Goal: Book appointment/travel/reservation

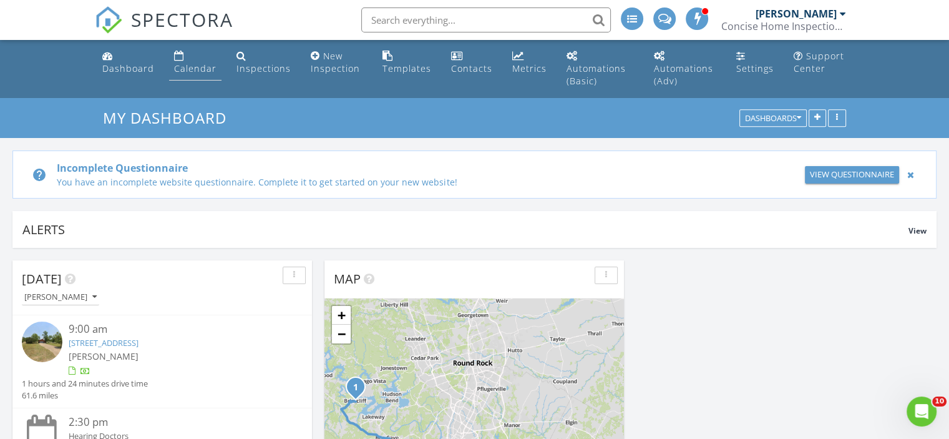
click at [196, 67] on div "Calendar" at bounding box center [195, 68] width 42 height 12
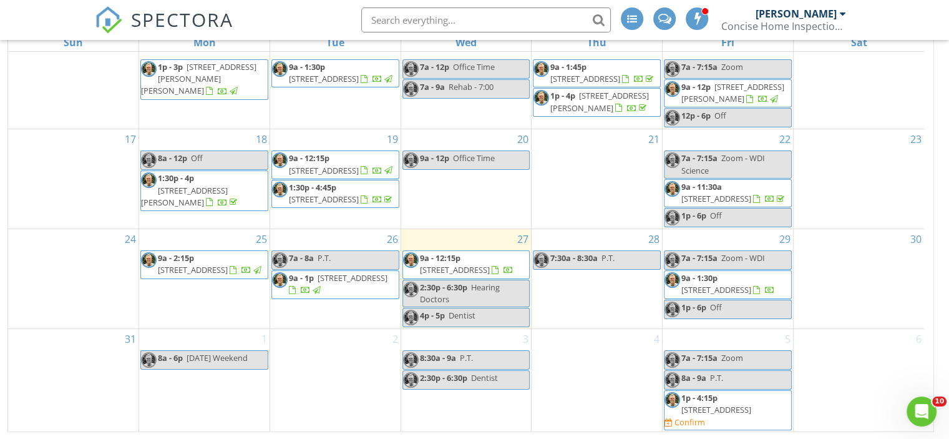
scroll to position [218, 0]
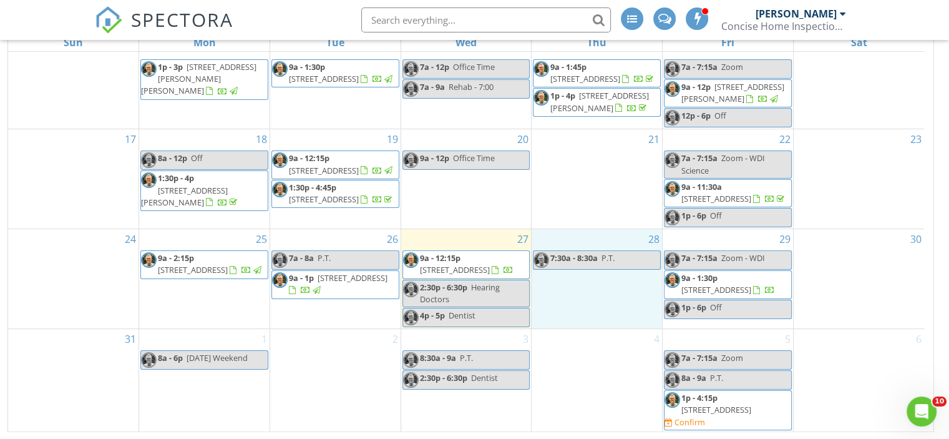
click at [596, 289] on div "28 7:30a - 8:30a P.T." at bounding box center [597, 278] width 130 height 99
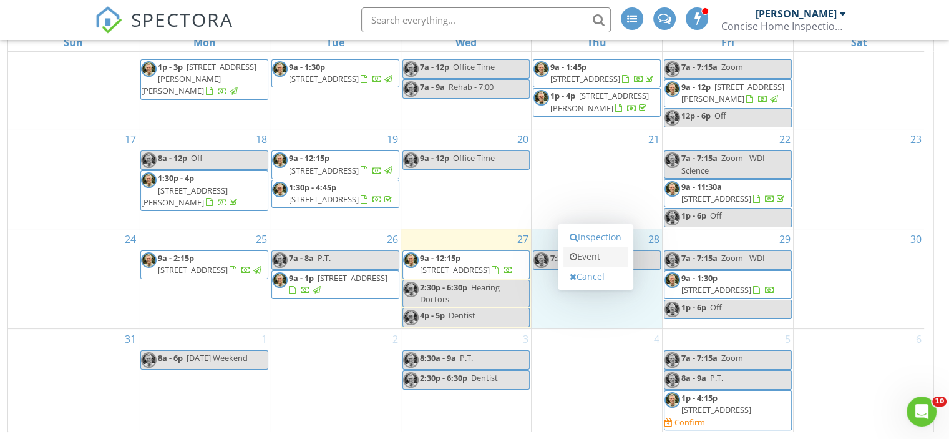
click at [590, 257] on link "Event" at bounding box center [595, 256] width 64 height 20
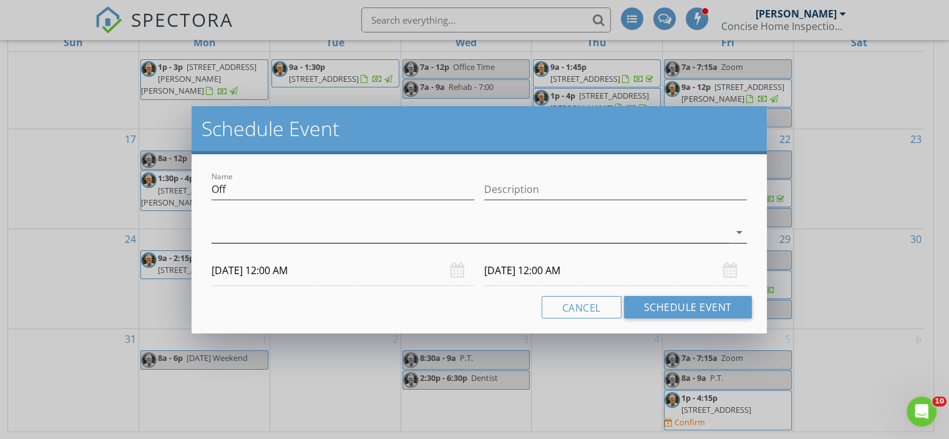
click at [740, 232] on icon "arrow_drop_down" at bounding box center [739, 232] width 15 height 15
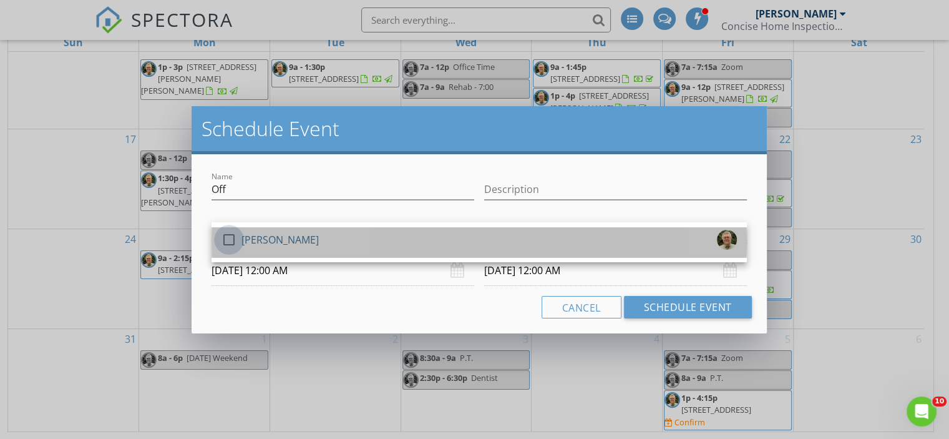
click at [231, 233] on div at bounding box center [228, 239] width 21 height 21
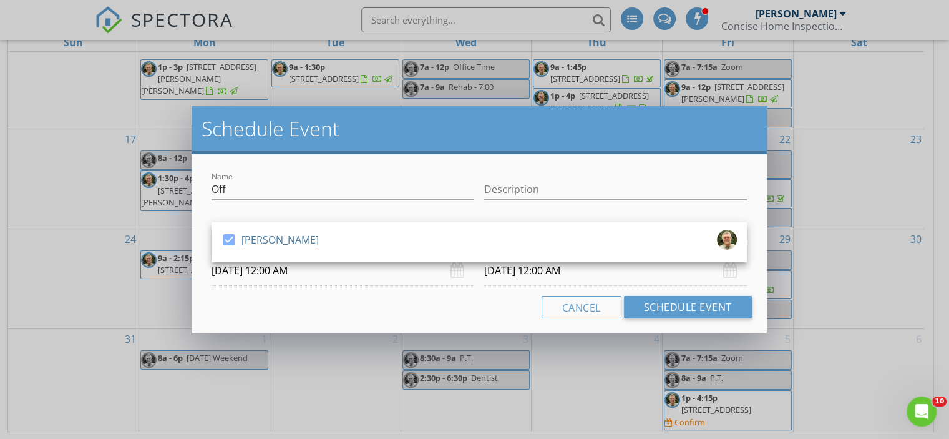
click at [277, 276] on input "[DATE] 12:00 AM" at bounding box center [343, 270] width 263 height 31
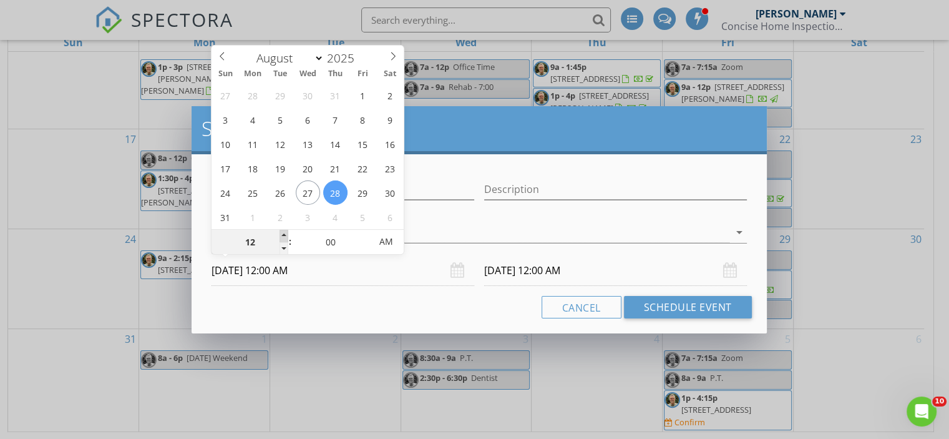
type input "01"
type input "[DATE] 1:00 AM"
click at [281, 231] on span at bounding box center [284, 236] width 9 height 12
type input "02"
type input "[DATE] 2:00 AM"
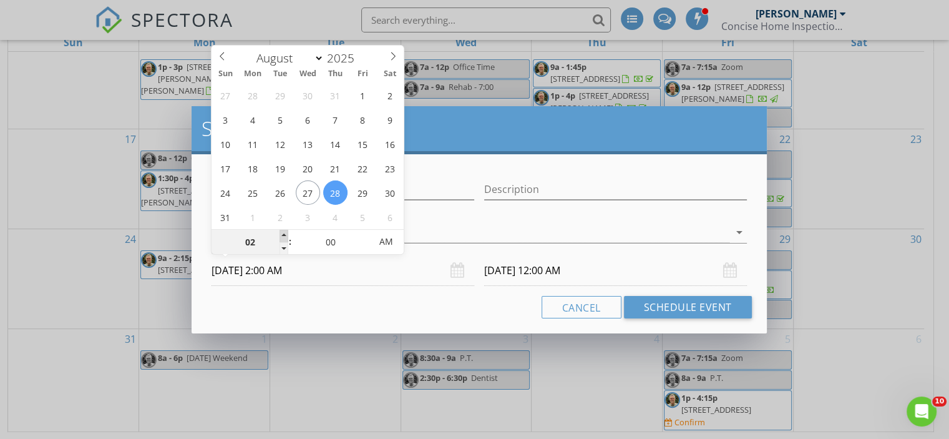
click at [281, 231] on span at bounding box center [284, 236] width 9 height 12
type input "03"
type input "[DATE] 3:00 AM"
click at [281, 231] on span at bounding box center [284, 236] width 9 height 12
type input "04"
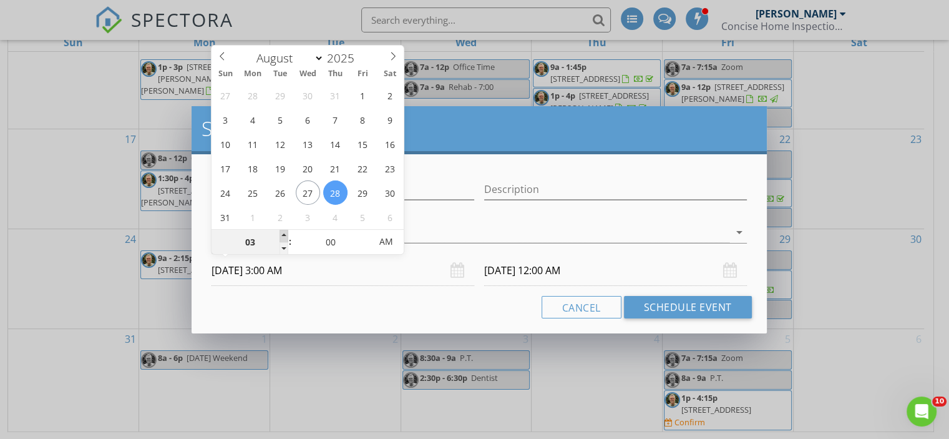
type input "[DATE] 4:00 AM"
click at [281, 231] on span at bounding box center [284, 236] width 9 height 12
type input "05"
type input "[DATE] 5:00 AM"
click at [281, 231] on span at bounding box center [284, 236] width 9 height 12
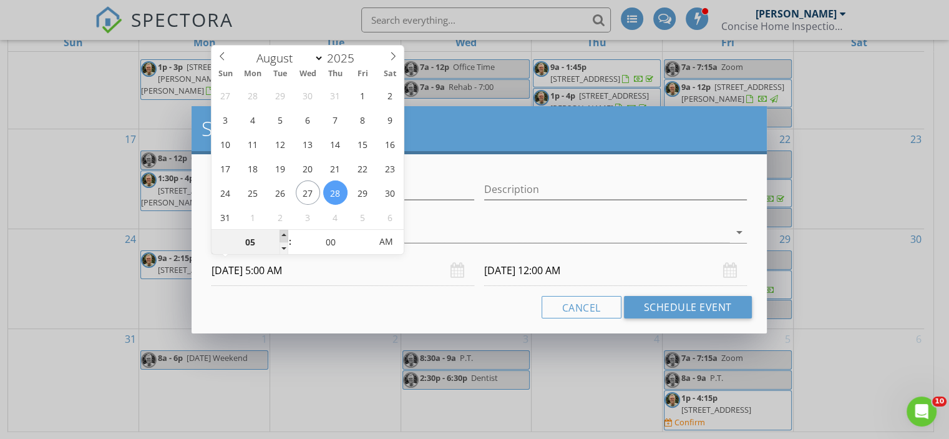
type input "06"
type input "[DATE] 6:00 AM"
click at [281, 231] on span at bounding box center [284, 236] width 9 height 12
type input "[DATE] 6:00 AM"
type input "07"
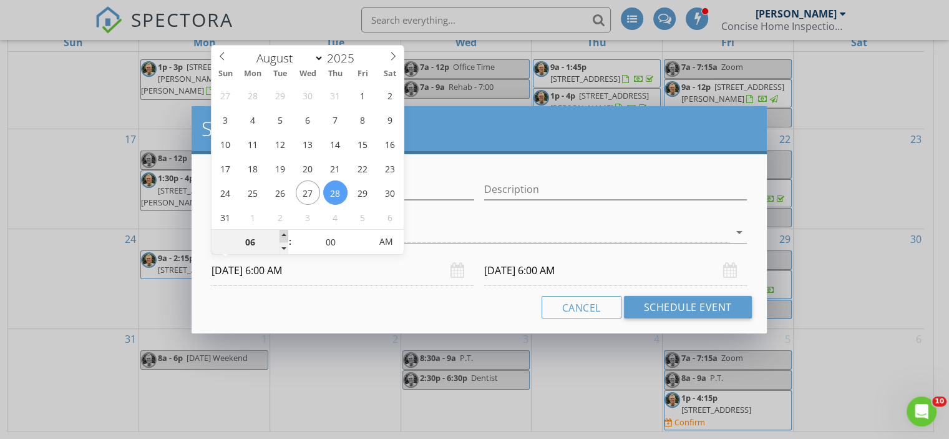
type input "[DATE] 7:00 AM"
click at [281, 231] on span at bounding box center [284, 236] width 9 height 12
type input "[DATE] 7:00 AM"
type input "08"
type input "[DATE] 8:00 AM"
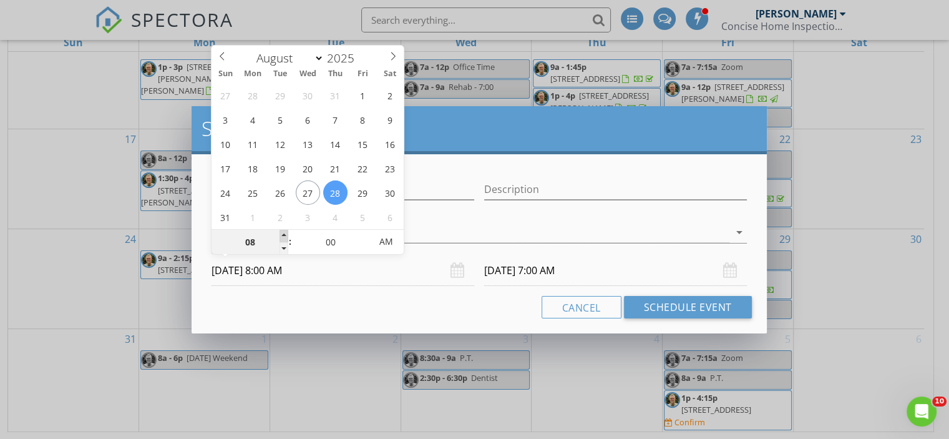
click at [281, 231] on span at bounding box center [284, 236] width 9 height 12
type input "08"
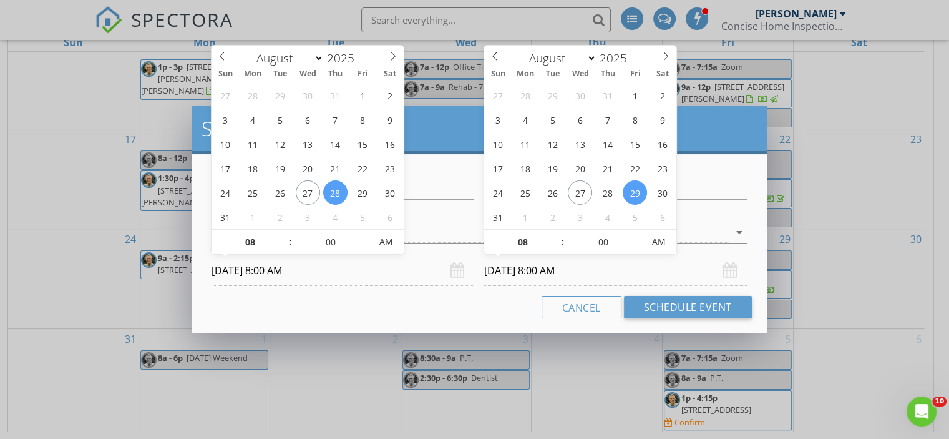
drag, startPoint x: 532, startPoint y: 268, endPoint x: 545, endPoint y: 265, distance: 12.9
click at [532, 268] on input "[DATE] 8:00 AM" at bounding box center [615, 270] width 263 height 31
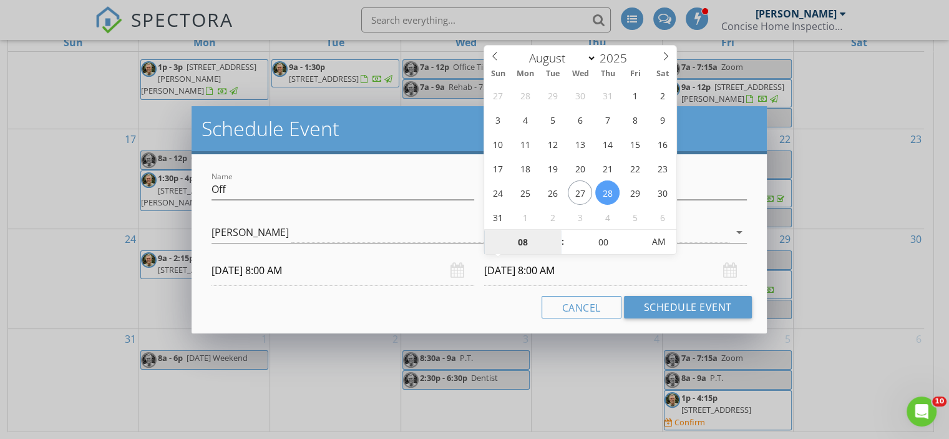
type input "[DATE] 8:00 AM"
type input "09"
type input "[DATE] 9:00 AM"
click at [557, 231] on span at bounding box center [556, 236] width 9 height 12
type input "10"
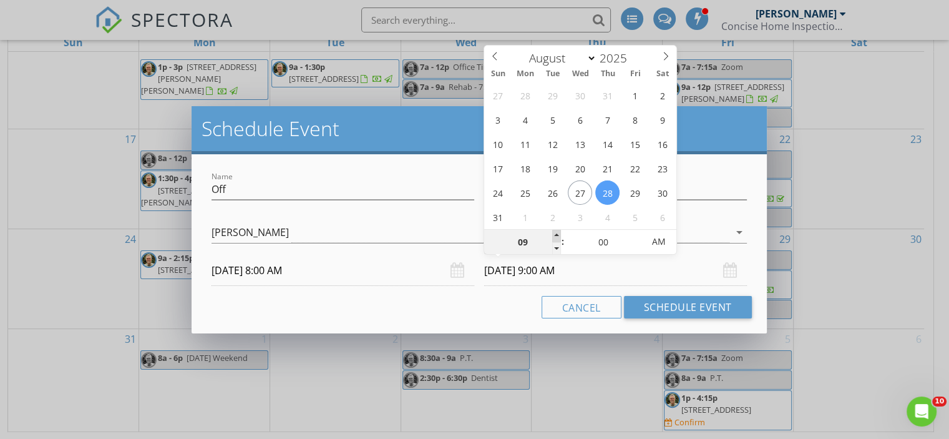
type input "[DATE] 10:00 AM"
click at [557, 231] on span at bounding box center [556, 236] width 9 height 12
type input "11"
type input "[DATE] 11:00 AM"
click at [557, 231] on span at bounding box center [556, 236] width 9 height 12
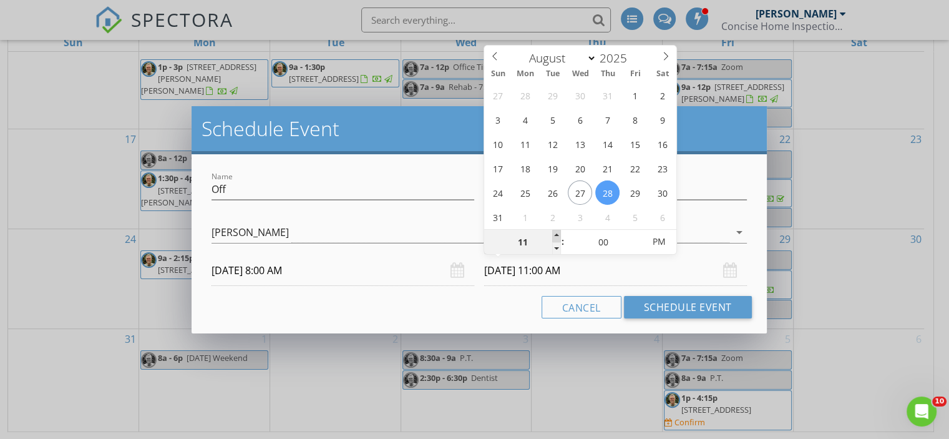
type input "12"
type input "[DATE] 12:00 PM"
click at [557, 231] on span at bounding box center [556, 236] width 9 height 12
type input "01"
type input "[DATE] 1:00 PM"
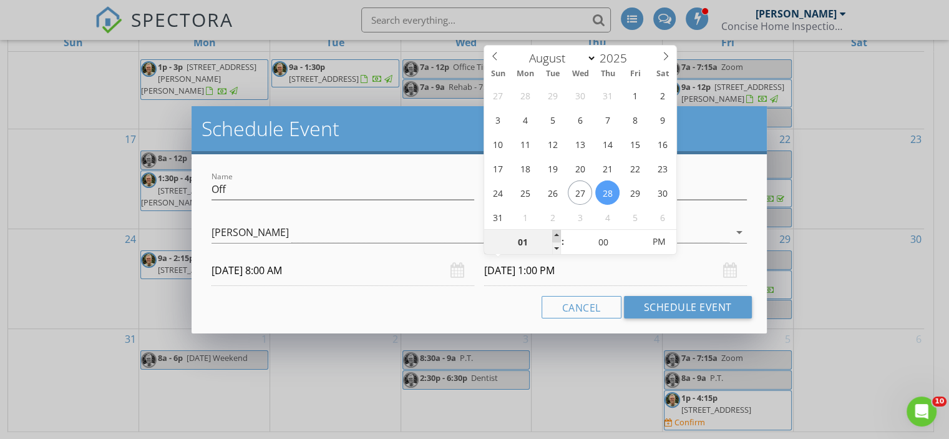
click at [557, 231] on span at bounding box center [556, 236] width 9 height 12
type input "02"
type input "[DATE] 2:00 PM"
click at [557, 231] on span at bounding box center [556, 236] width 9 height 12
type input "03"
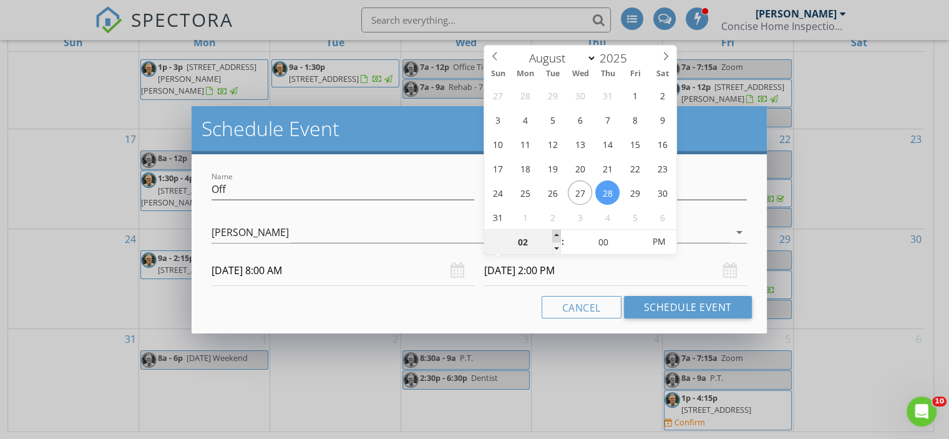
type input "[DATE] 3:00 PM"
click at [557, 231] on span at bounding box center [556, 236] width 9 height 12
type input "04"
type input "[DATE] 4:00 PM"
click at [557, 231] on span at bounding box center [556, 236] width 9 height 12
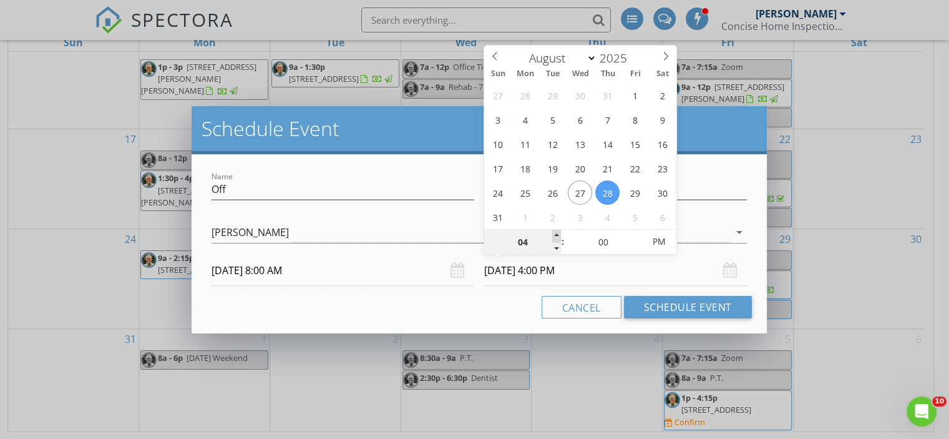
type input "05"
type input "[DATE] 5:00 PM"
click at [557, 231] on span at bounding box center [556, 236] width 9 height 12
type input "06"
type input "[DATE] 6:00 PM"
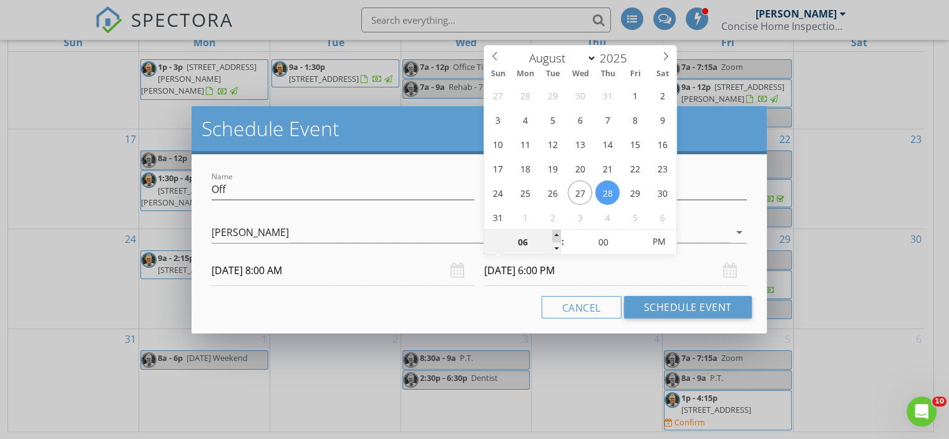
click at [557, 231] on span at bounding box center [556, 236] width 9 height 12
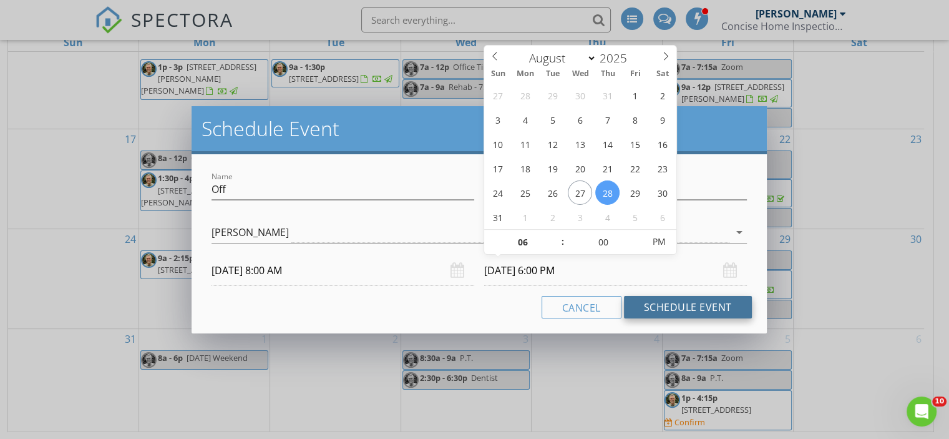
click at [682, 305] on button "Schedule Event" at bounding box center [688, 307] width 128 height 22
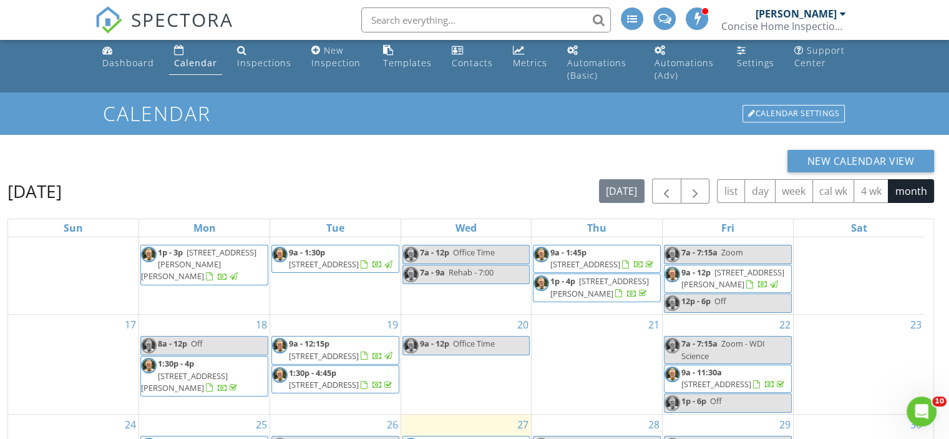
scroll to position [0, 0]
